Goal: Register for event/course

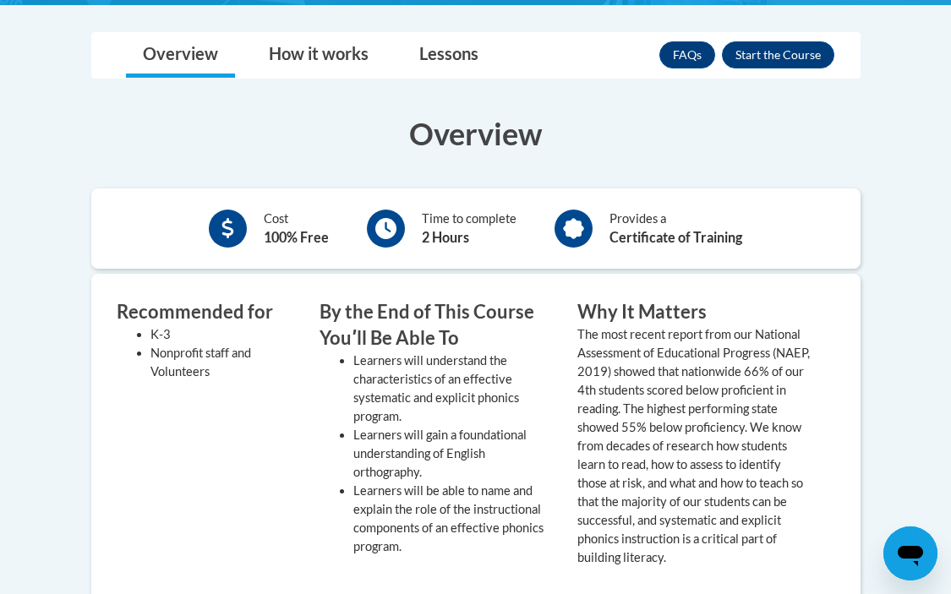
scroll to position [508, 0]
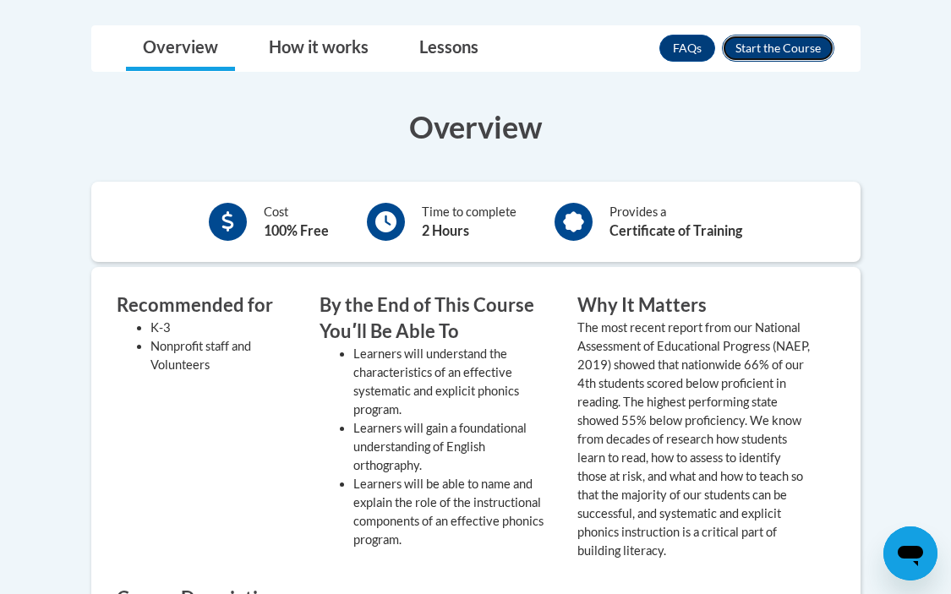
click at [782, 43] on button "Enroll" at bounding box center [778, 48] width 112 height 27
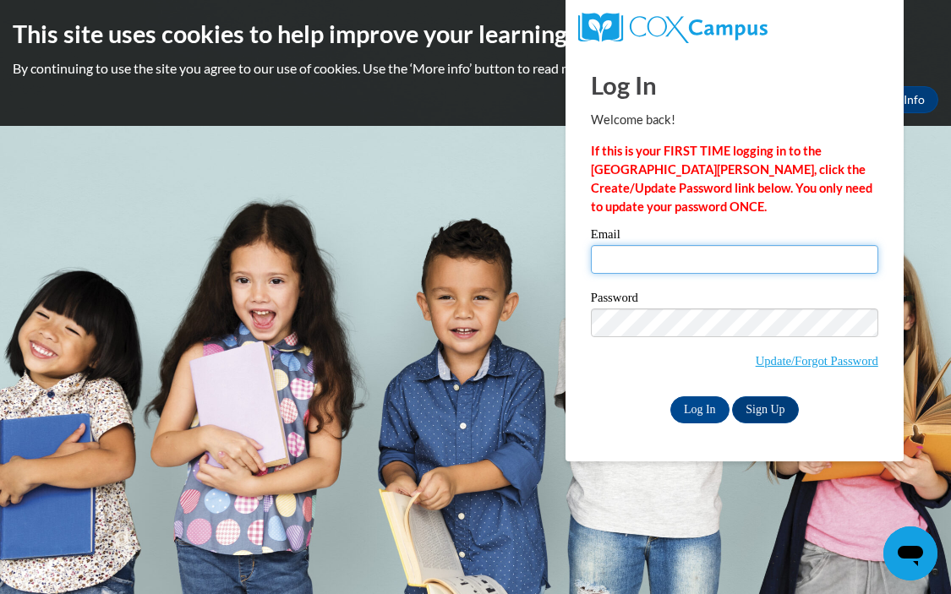
click at [636, 270] on input "Email" at bounding box center [734, 259] width 287 height 29
type input "andreagarza194@gmail.com"
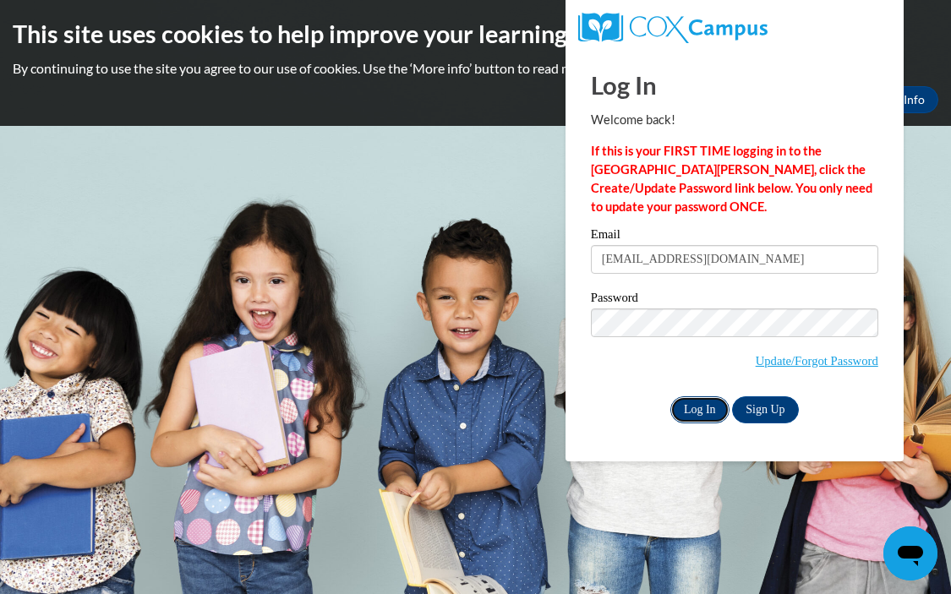
click at [703, 400] on input "Log In" at bounding box center [699, 409] width 59 height 27
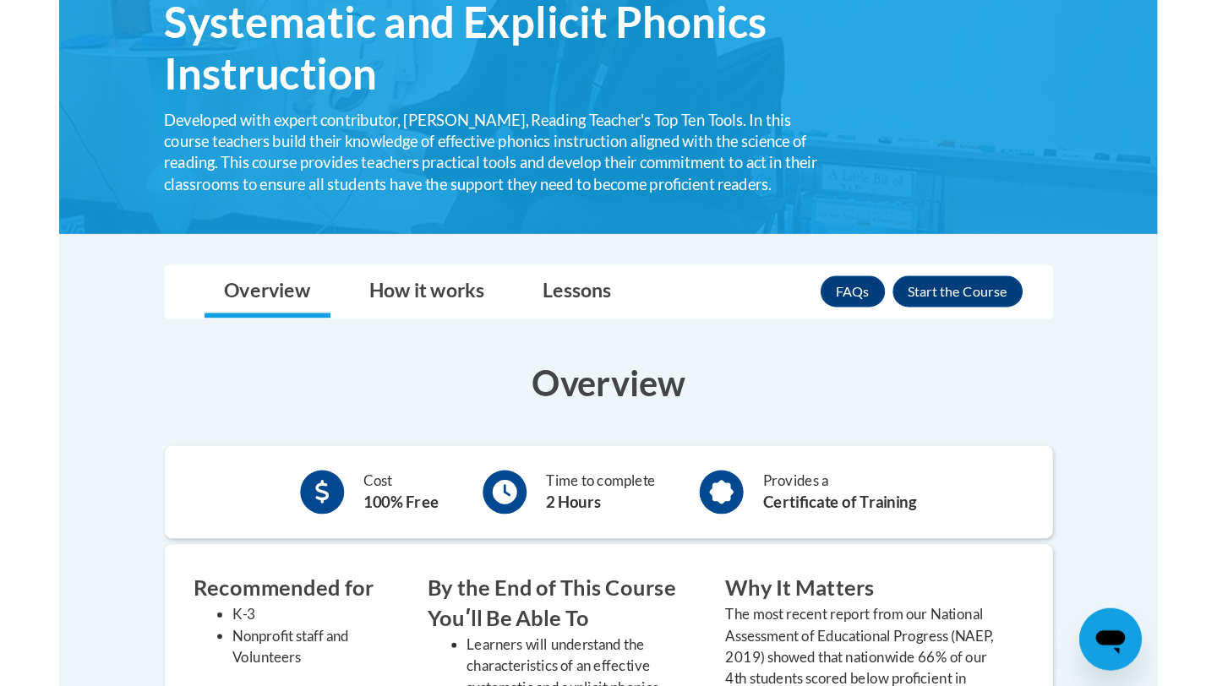
scroll to position [412, 0]
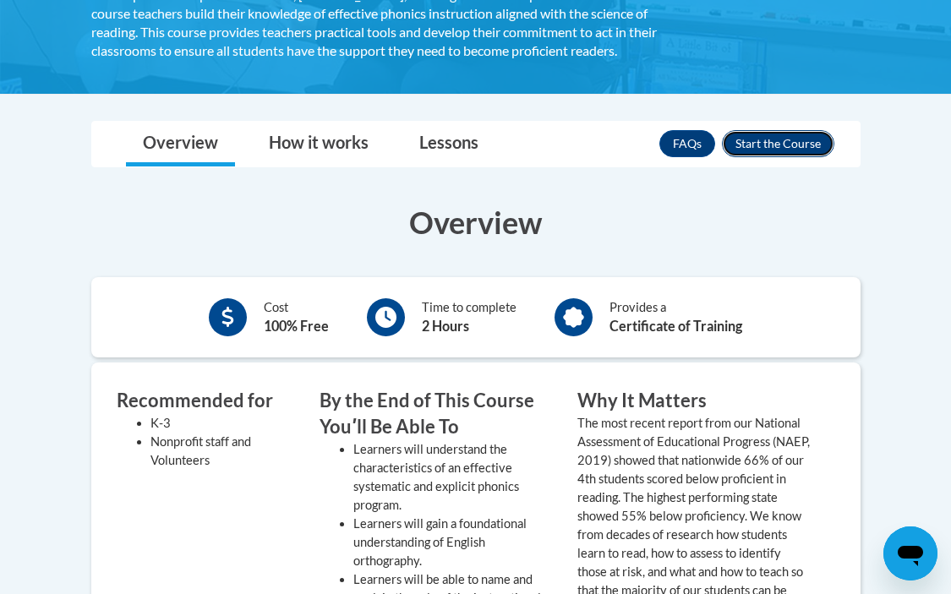
click at [777, 144] on button "Enroll" at bounding box center [778, 143] width 112 height 27
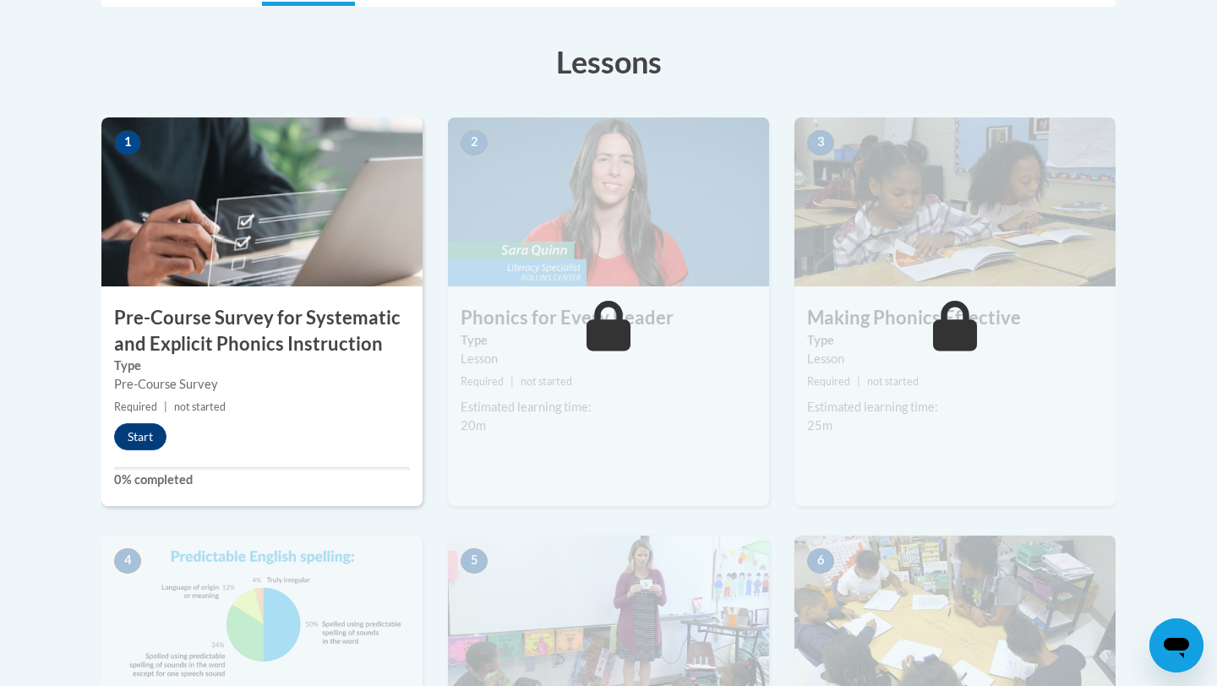
scroll to position [455, 0]
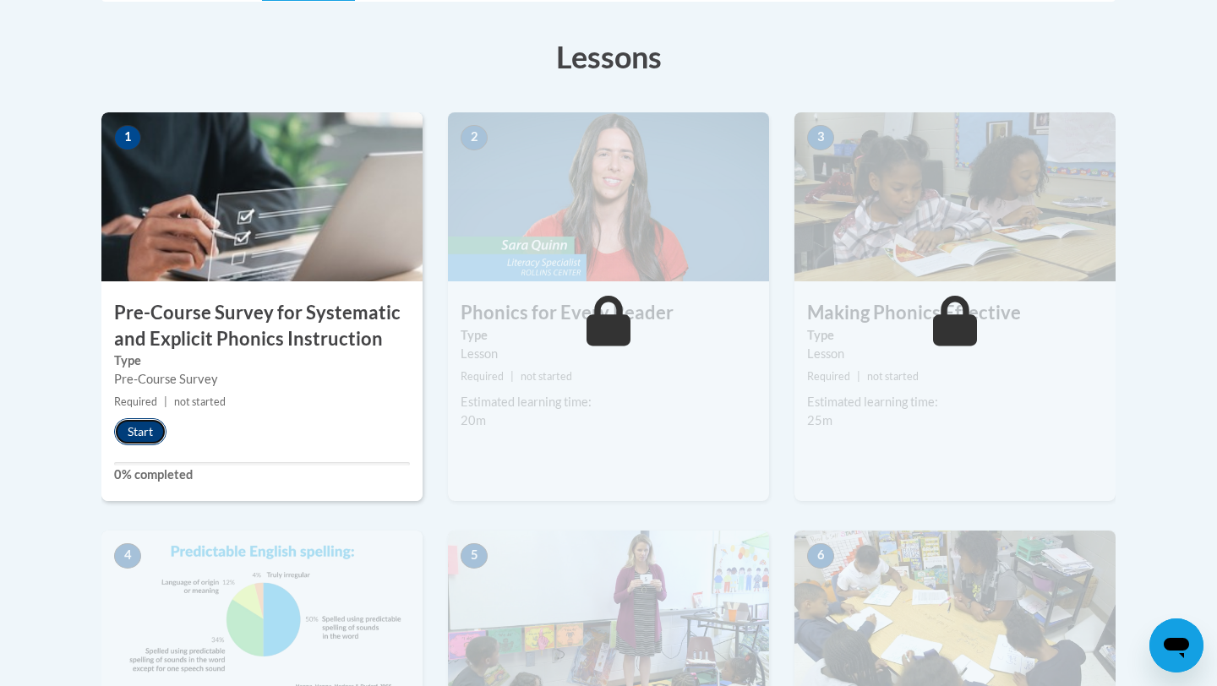
click at [128, 435] on button "Start" at bounding box center [140, 431] width 52 height 27
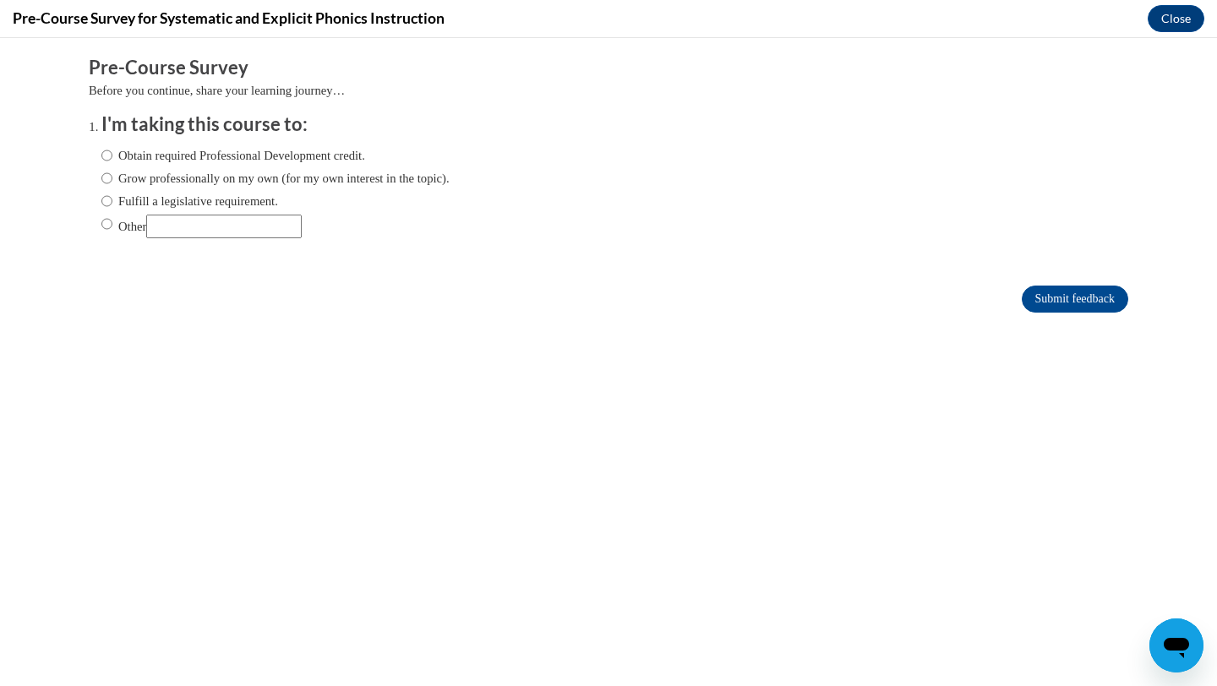
scroll to position [0, 0]
click at [210, 156] on label "Obtain required Professional Development credit." at bounding box center [233, 155] width 264 height 19
click at [112, 156] on input "Obtain required Professional Development credit." at bounding box center [106, 155] width 11 height 19
radio input "true"
click at [1080, 293] on input "Submit feedback" at bounding box center [1075, 299] width 106 height 27
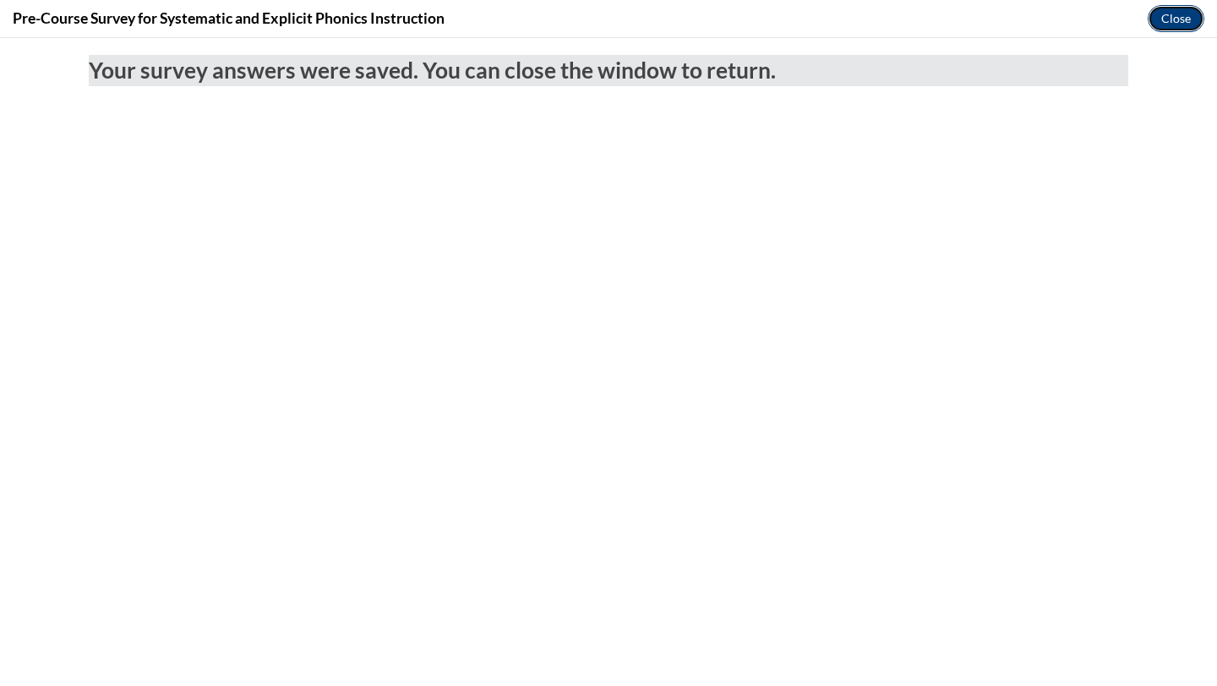
click at [1193, 13] on button "Close" at bounding box center [1176, 18] width 57 height 27
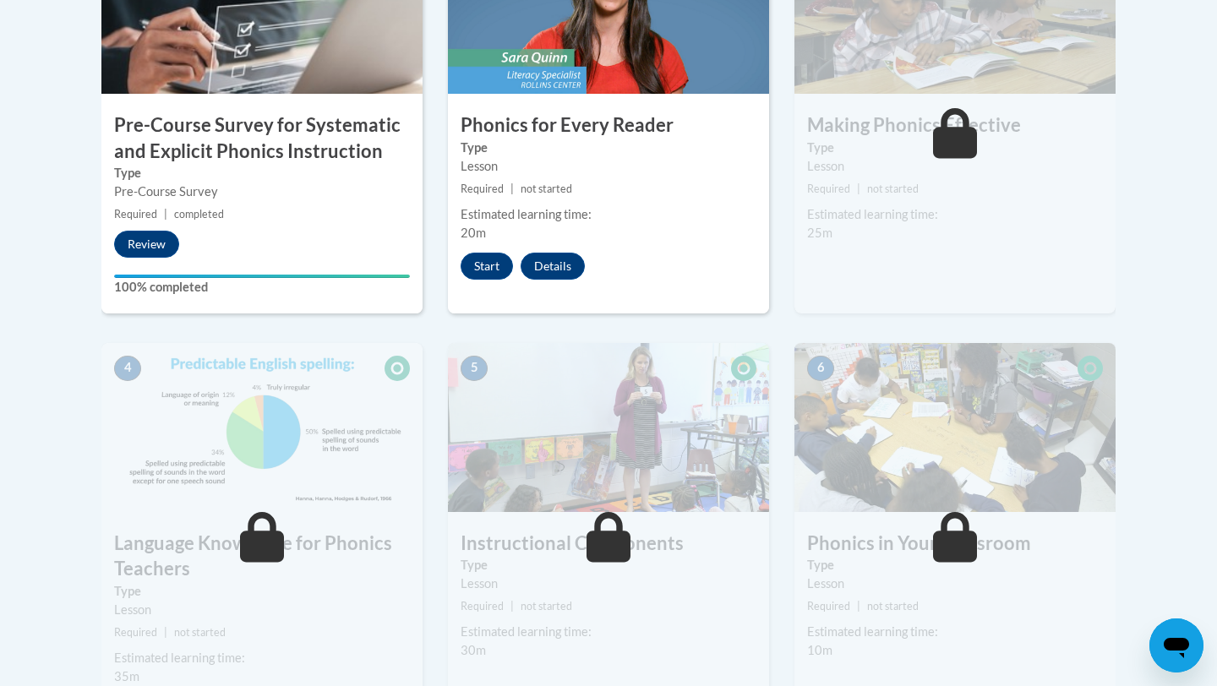
scroll to position [619, 0]
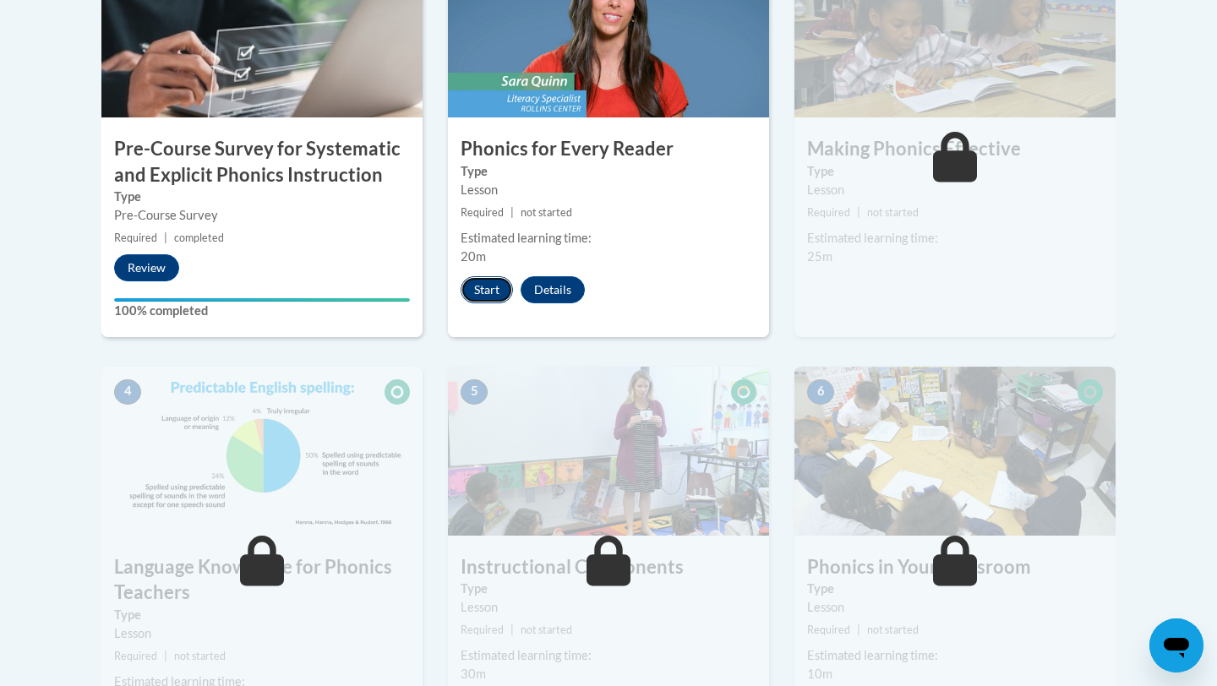
click at [505, 286] on button "Start" at bounding box center [487, 289] width 52 height 27
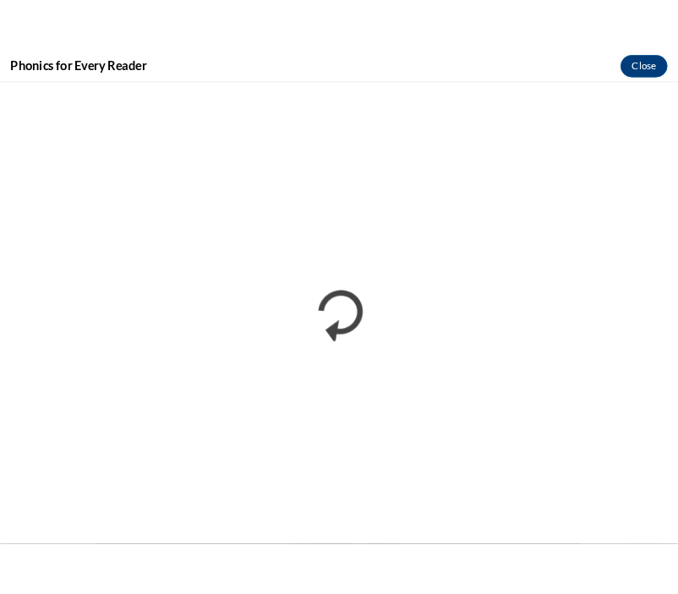
scroll to position [672, 0]
